Goal: Information Seeking & Learning: Learn about a topic

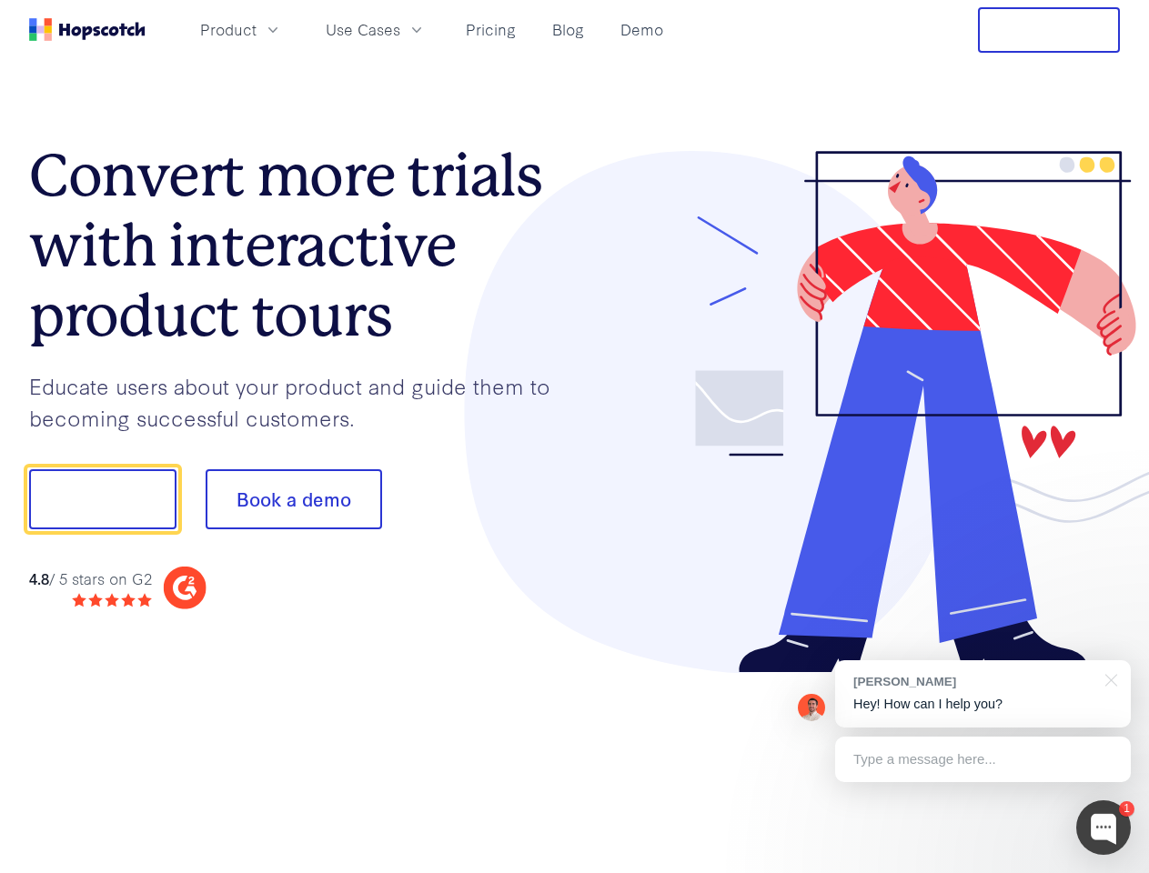
click at [575, 437] on div at bounding box center [848, 412] width 546 height 523
click at [256, 29] on span "Product" at bounding box center [228, 29] width 56 height 23
click at [400, 29] on span "Use Cases" at bounding box center [363, 29] width 75 height 23
click at [1049, 30] on button "Free Trial" at bounding box center [1049, 29] width 142 height 45
click at [102, 499] on button "Show me!" at bounding box center [102, 499] width 147 height 60
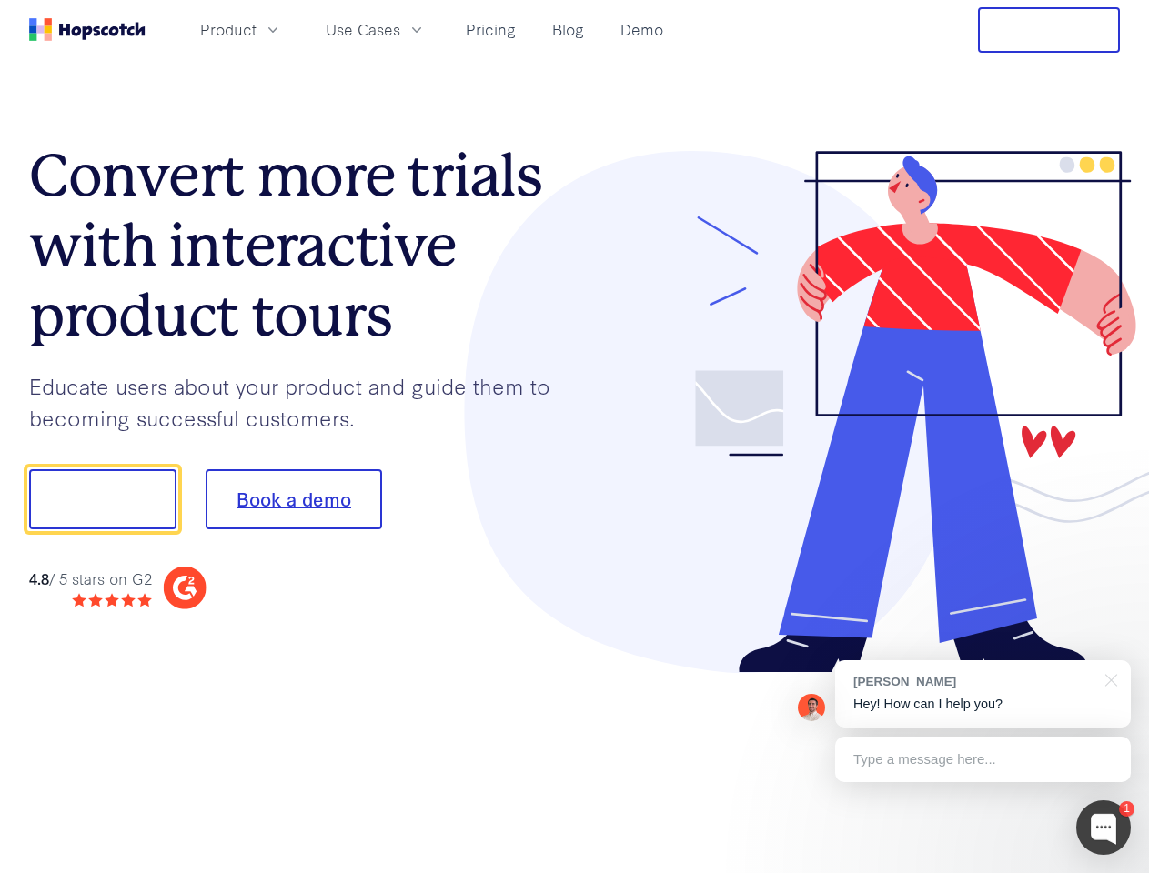
click at [293, 499] on button "Book a demo" at bounding box center [294, 499] width 176 height 60
click at [1103, 828] on div at bounding box center [1103, 827] width 55 height 55
click at [982, 694] on div "[PERSON_NAME] Hey! How can I help you?" at bounding box center [983, 693] width 296 height 67
click at [1108, 678] on div at bounding box center [959, 497] width 341 height 607
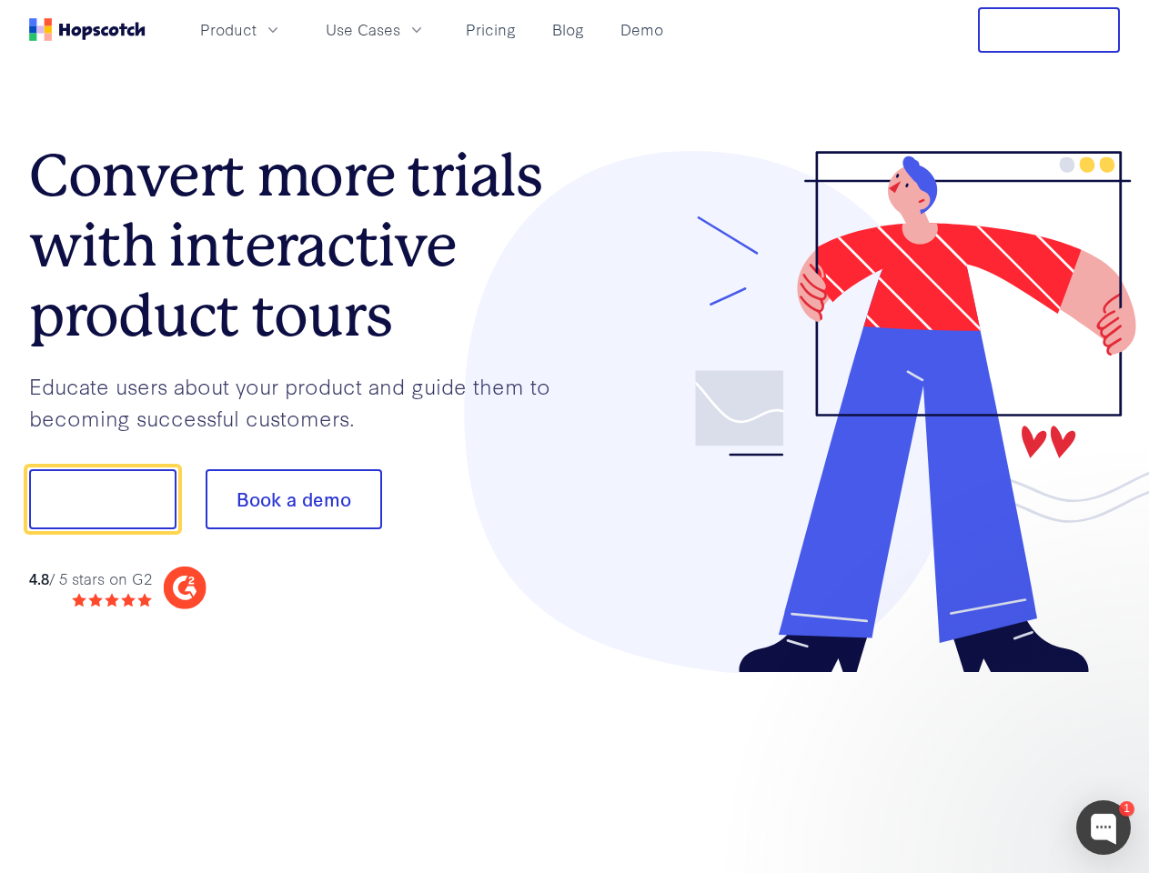
click at [982, 759] on div at bounding box center [959, 618] width 341 height 363
